Goal: Task Accomplishment & Management: Use online tool/utility

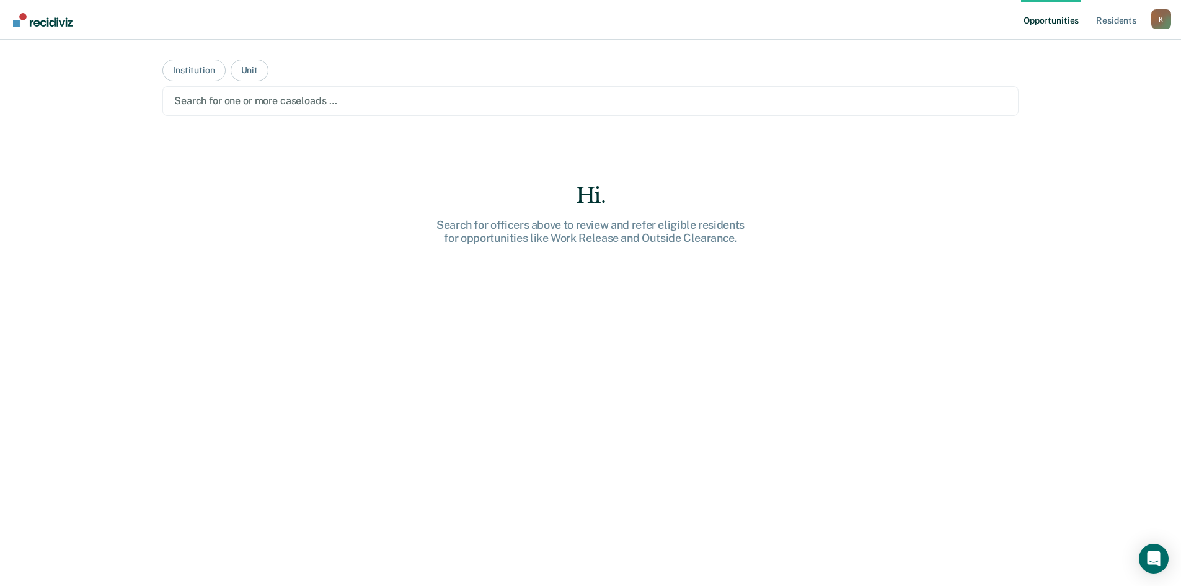
click at [252, 100] on div at bounding box center [590, 101] width 833 height 14
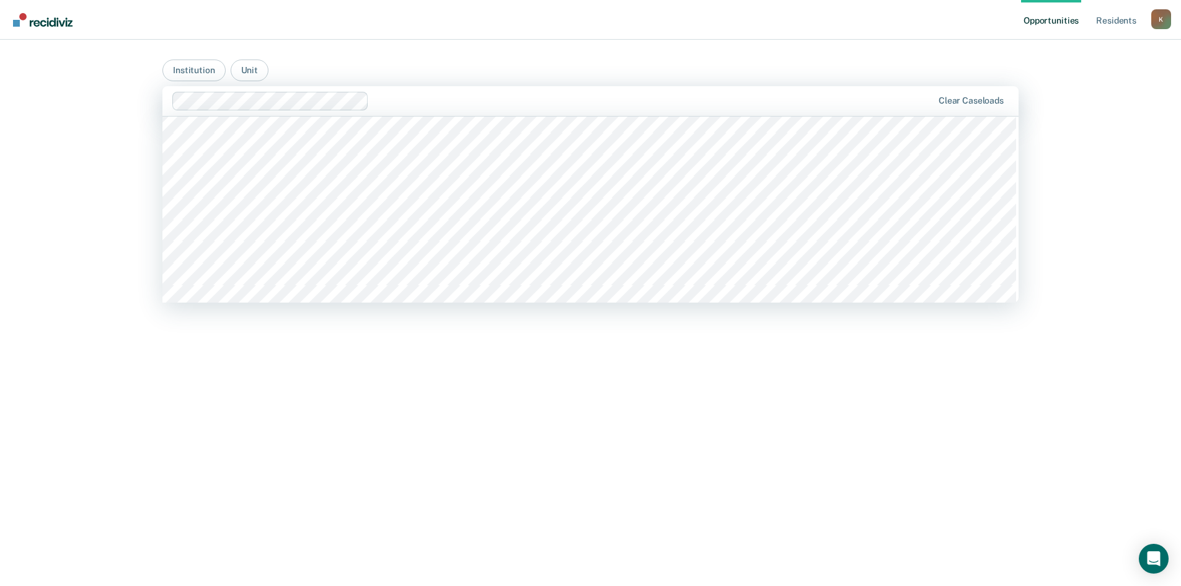
scroll to position [1922, 0]
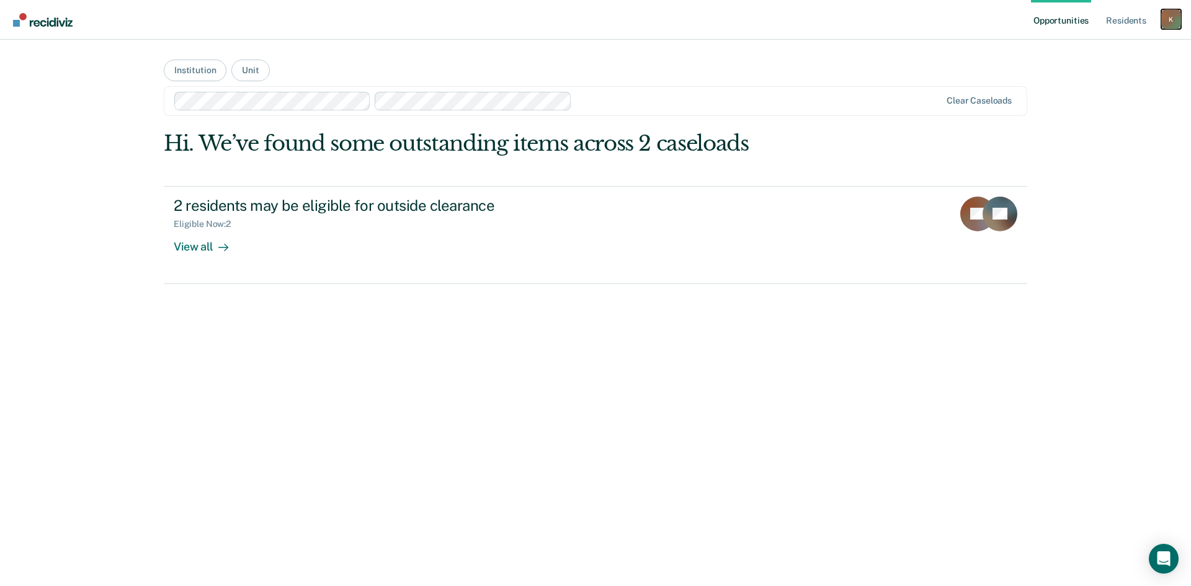
click at [1164, 20] on div "K" at bounding box center [1171, 19] width 20 height 20
click at [1126, 149] on div "Opportunities Resident s [PERSON_NAME][EMAIL_ADDRESS][DOMAIN_NAME] K Profile Ho…" at bounding box center [595, 293] width 1191 height 586
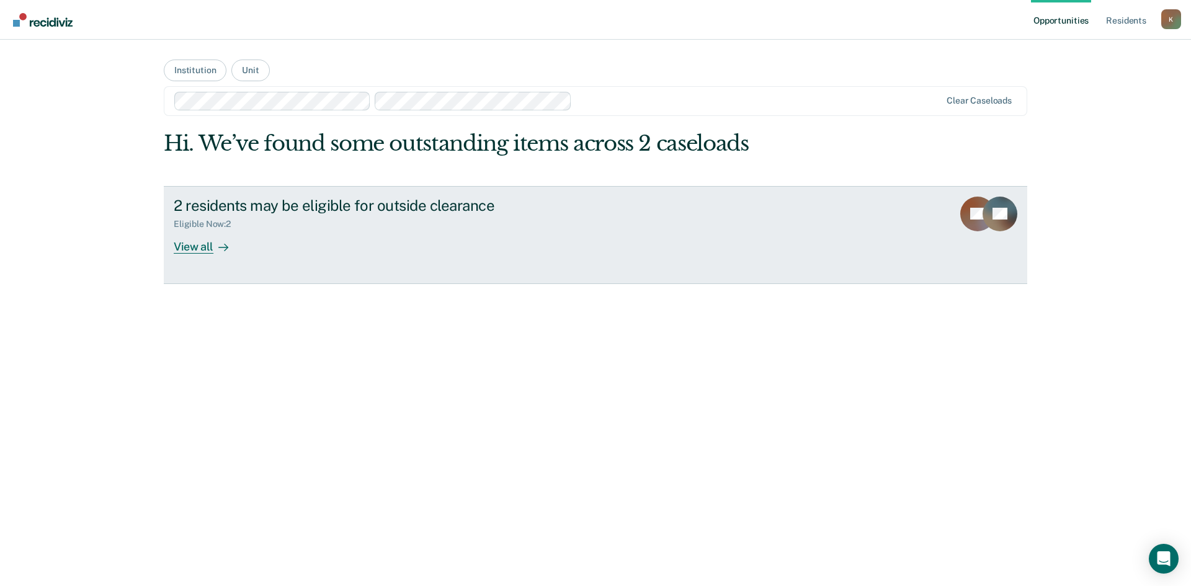
click at [198, 248] on div "View all" at bounding box center [208, 241] width 69 height 24
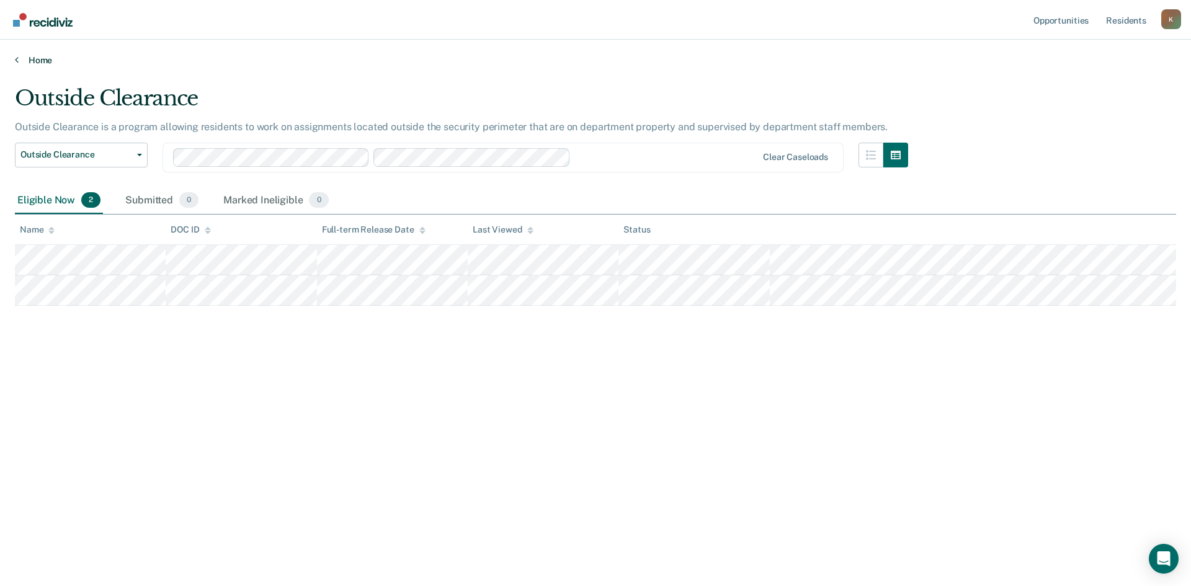
click at [40, 58] on link "Home" at bounding box center [595, 60] width 1161 height 11
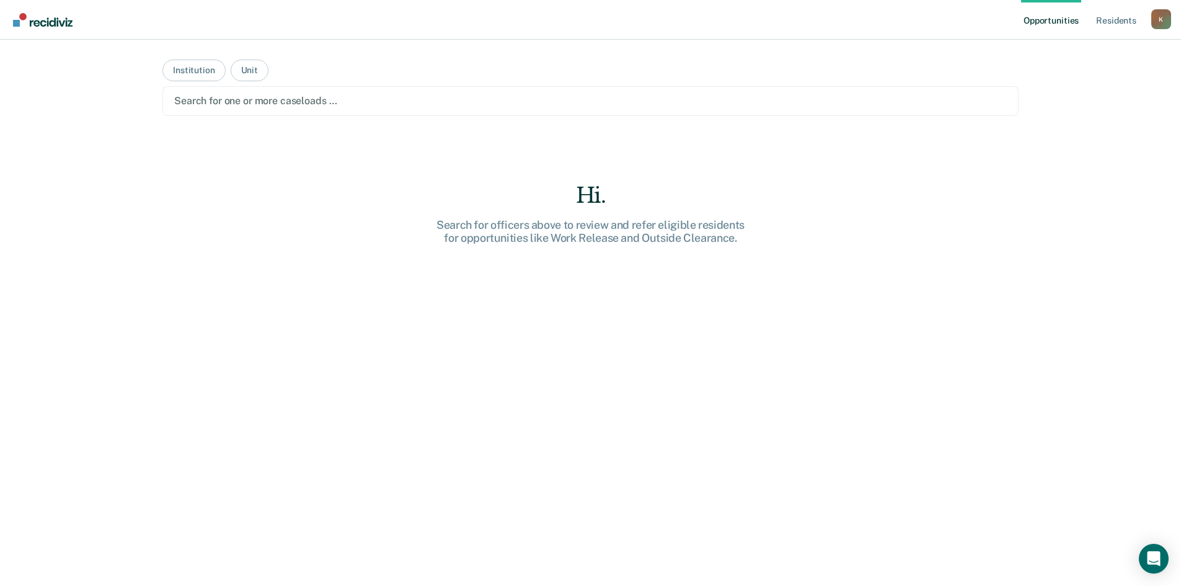
click at [247, 100] on div at bounding box center [590, 101] width 833 height 14
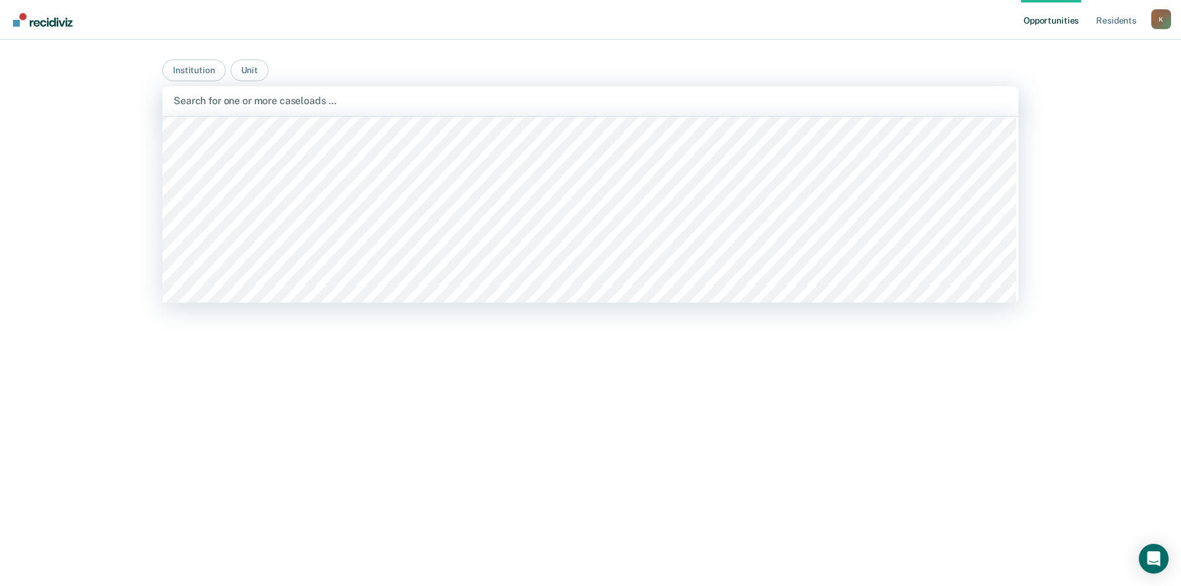
scroll to position [1922, 0]
click at [290, 444] on div "Hi. Search for officers above to review and refer eligible residents for opport…" at bounding box center [590, 406] width 856 height 447
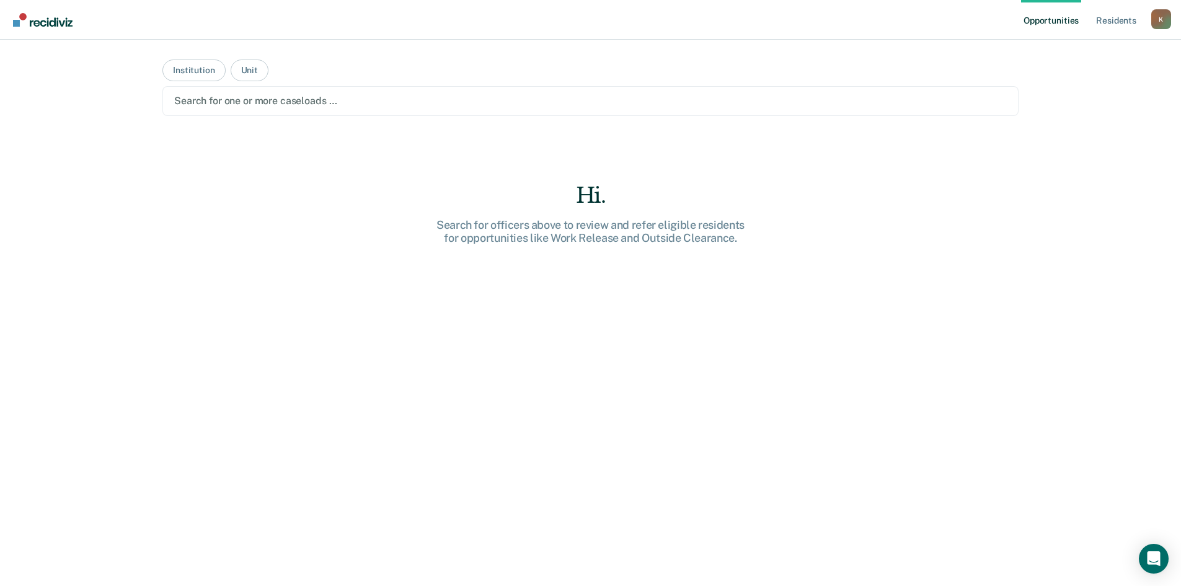
scroll to position [44, 0]
